Goal: Navigation & Orientation: Understand site structure

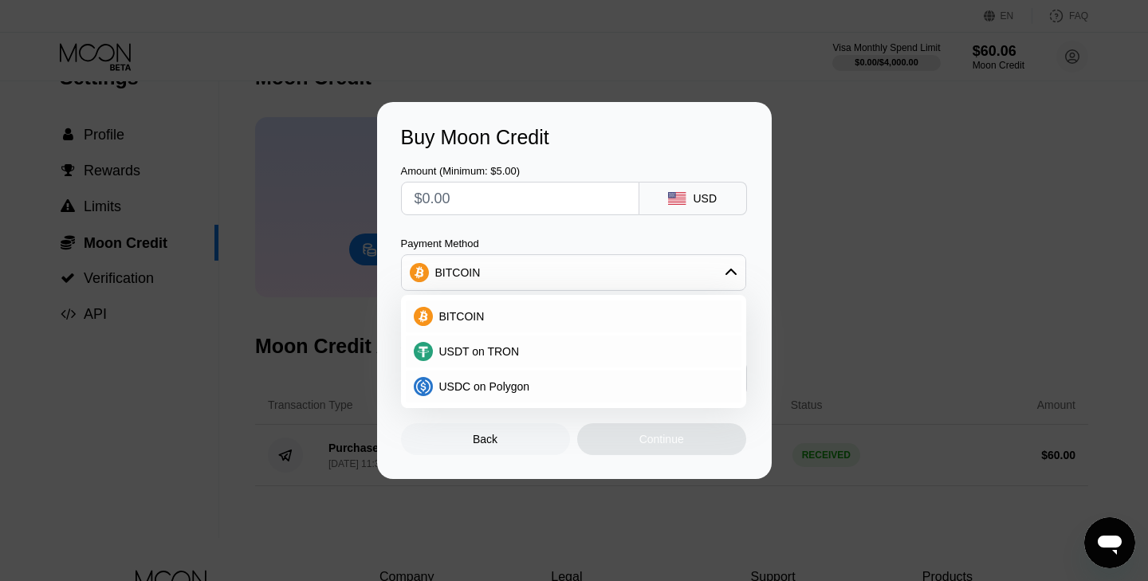
click at [800, 145] on div "Buy Moon Credit Amount (Minimum: $5.00) USD Payment Method BITCOIN BITCOIN USDT…" at bounding box center [574, 290] width 1148 height 377
click at [490, 441] on div "Back" at bounding box center [485, 439] width 25 height 13
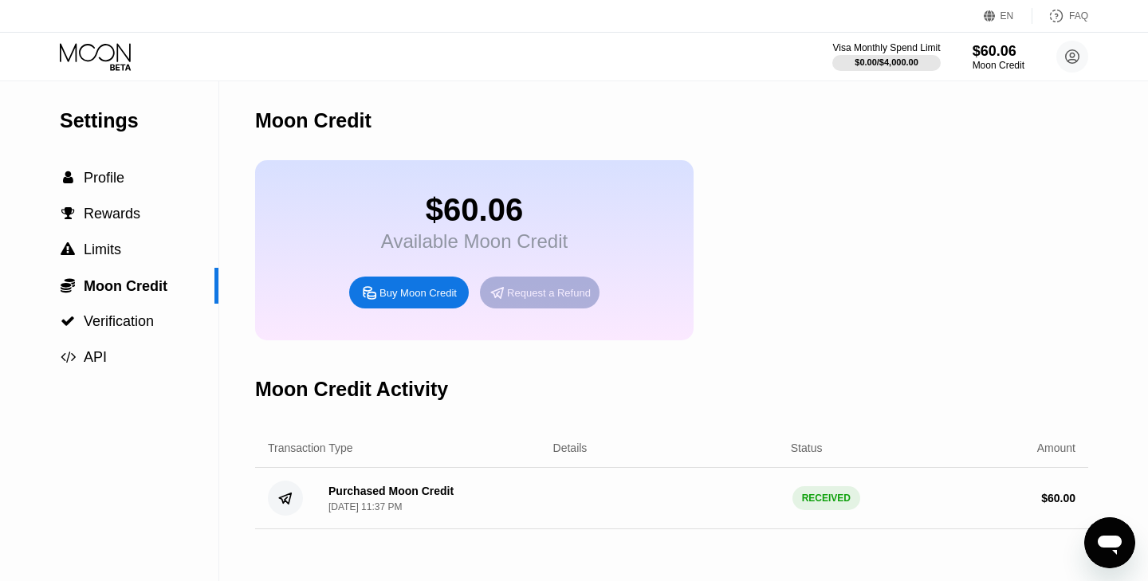
click at [544, 302] on div "Request a Refund" at bounding box center [540, 293] width 120 height 32
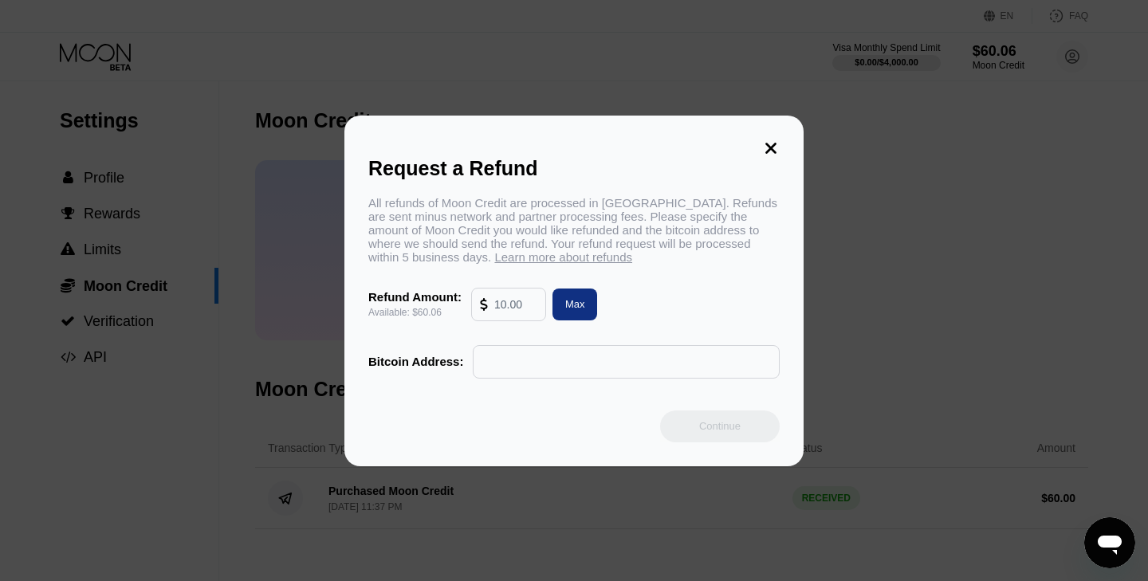
click at [773, 145] on icon at bounding box center [771, 148] width 18 height 18
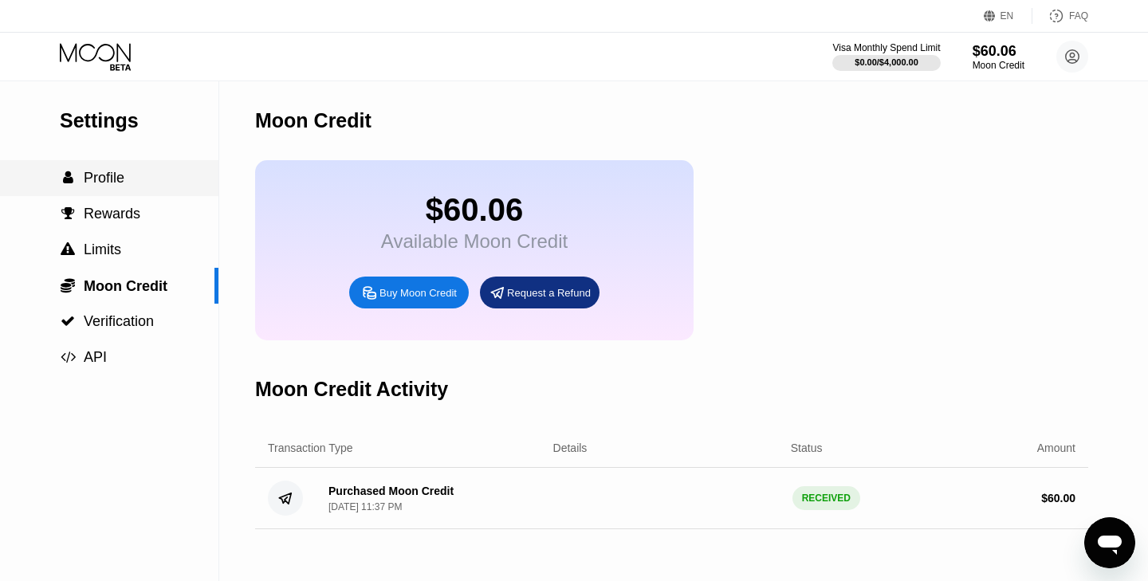
click at [119, 171] on span "Profile" at bounding box center [104, 178] width 41 height 16
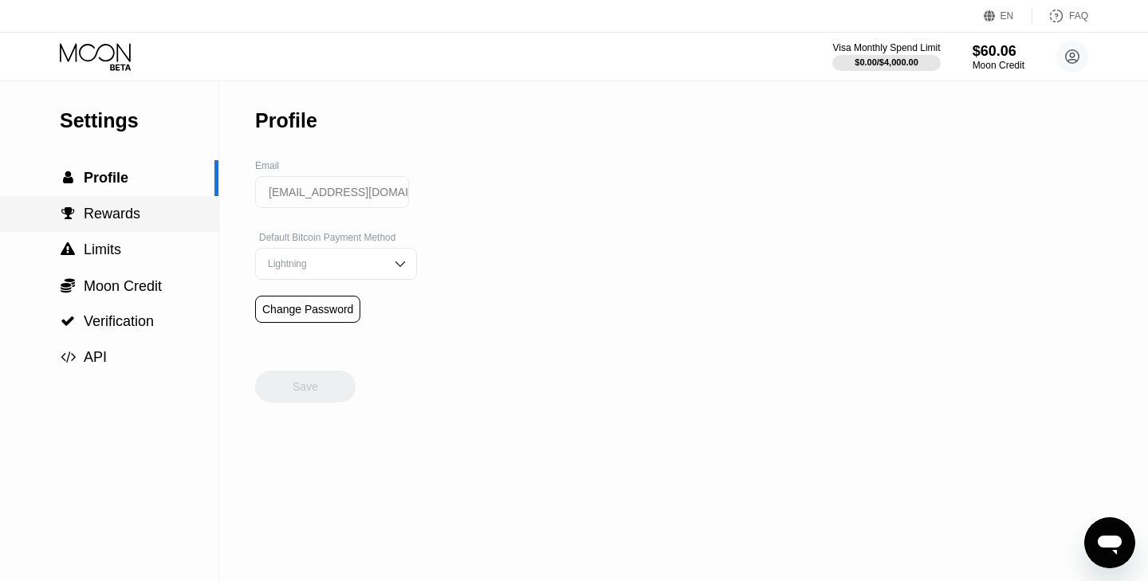
click at [111, 214] on span "Rewards" at bounding box center [112, 214] width 57 height 16
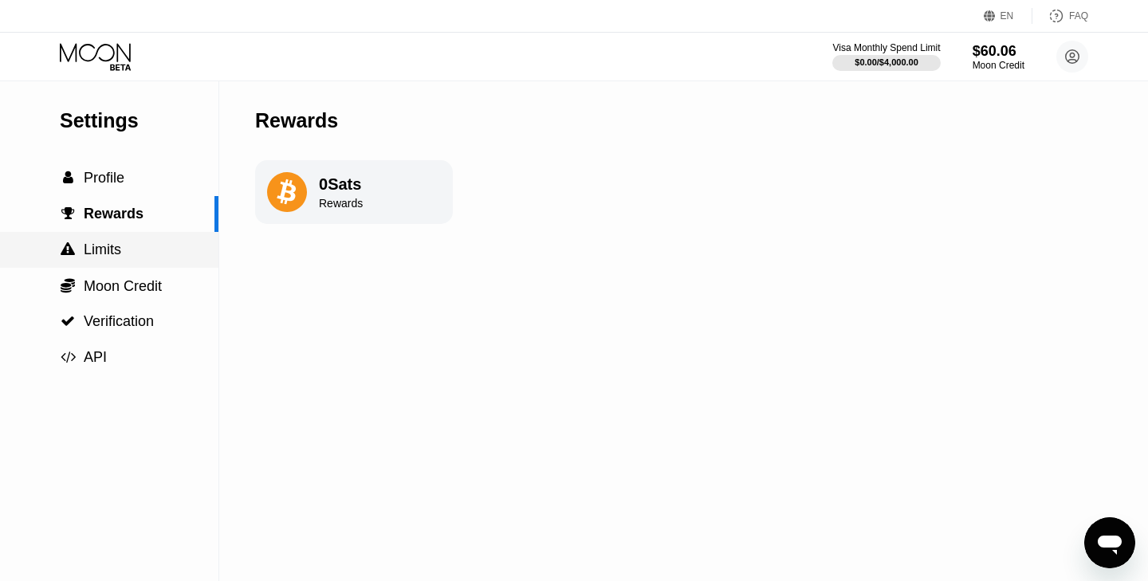
click at [115, 242] on span "Limits" at bounding box center [102, 250] width 37 height 16
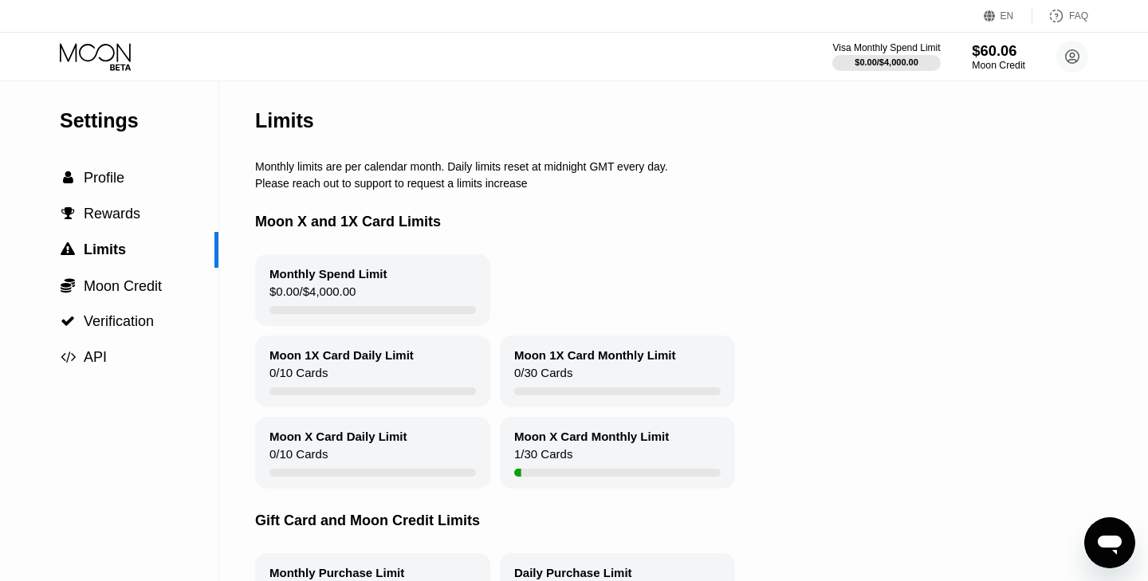
click at [992, 60] on div "Moon Credit" at bounding box center [998, 65] width 53 height 11
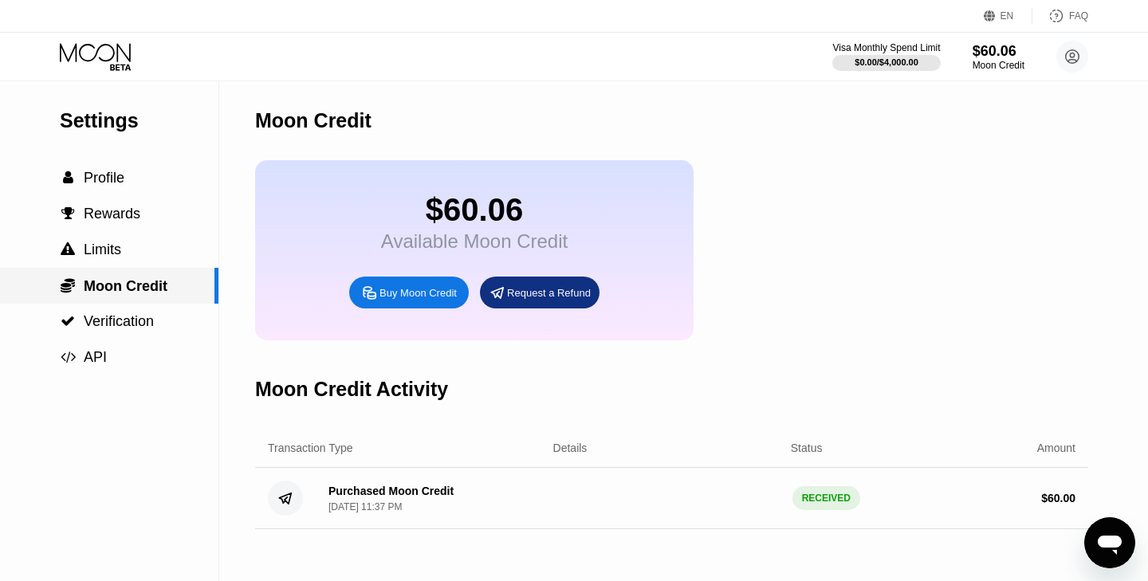
click at [112, 285] on span "Moon Credit" at bounding box center [126, 286] width 84 height 16
click at [841, 45] on div "Visa Monthly Spend Limit" at bounding box center [886, 47] width 110 height 11
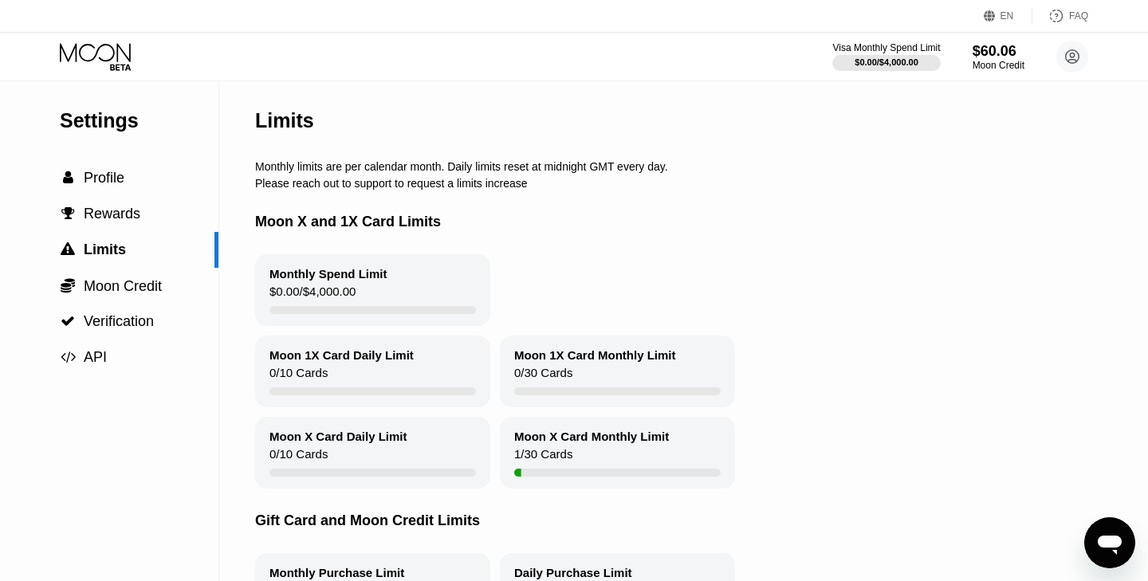
click at [81, 62] on icon at bounding box center [97, 57] width 74 height 28
